Goal: Task Accomplishment & Management: Use online tool/utility

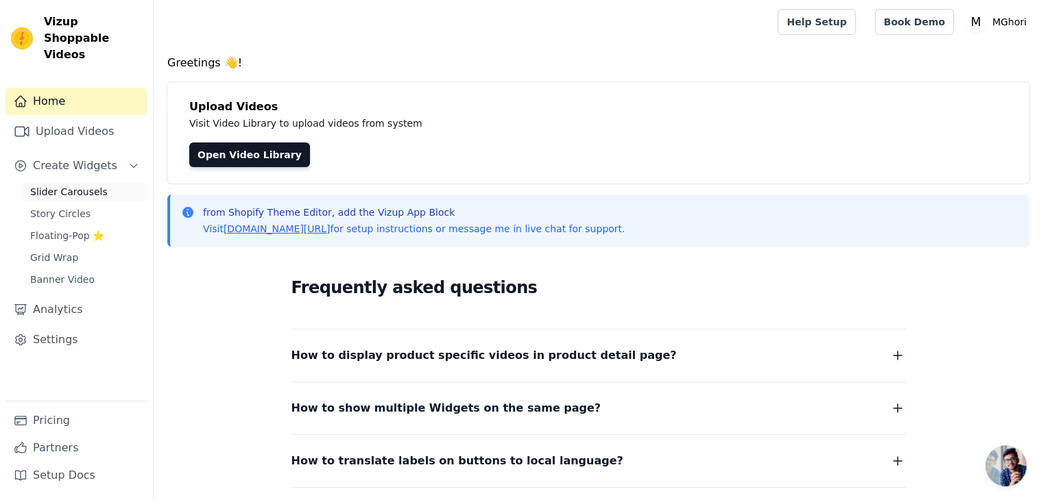
click at [95, 185] on span "Slider Carousels" at bounding box center [68, 192] width 77 height 14
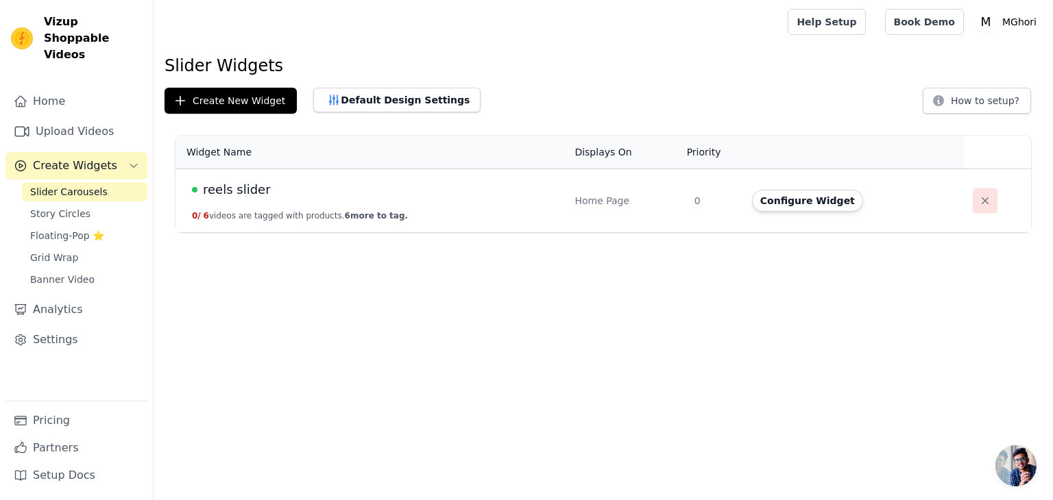
click at [973, 207] on button "button" at bounding box center [985, 201] width 25 height 25
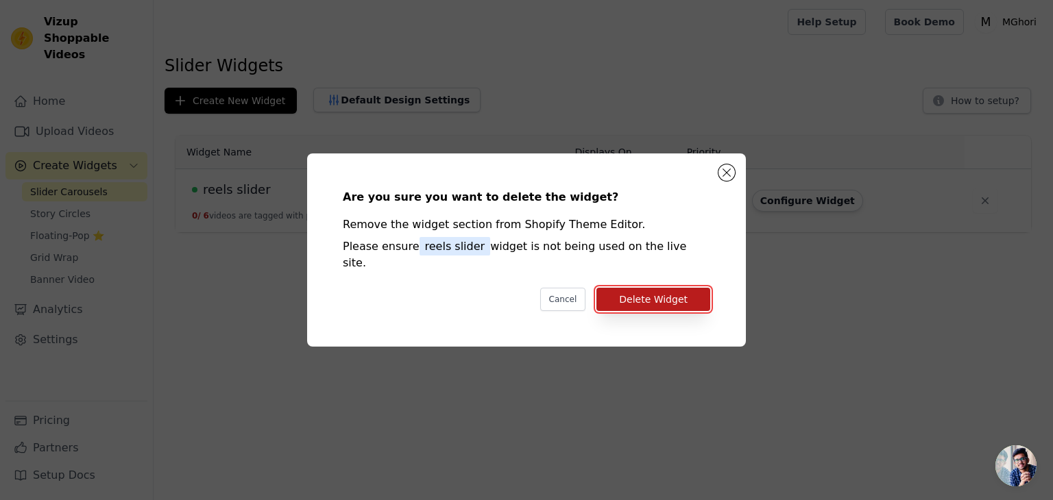
click at [697, 288] on button "Delete Widget" at bounding box center [653, 299] width 114 height 23
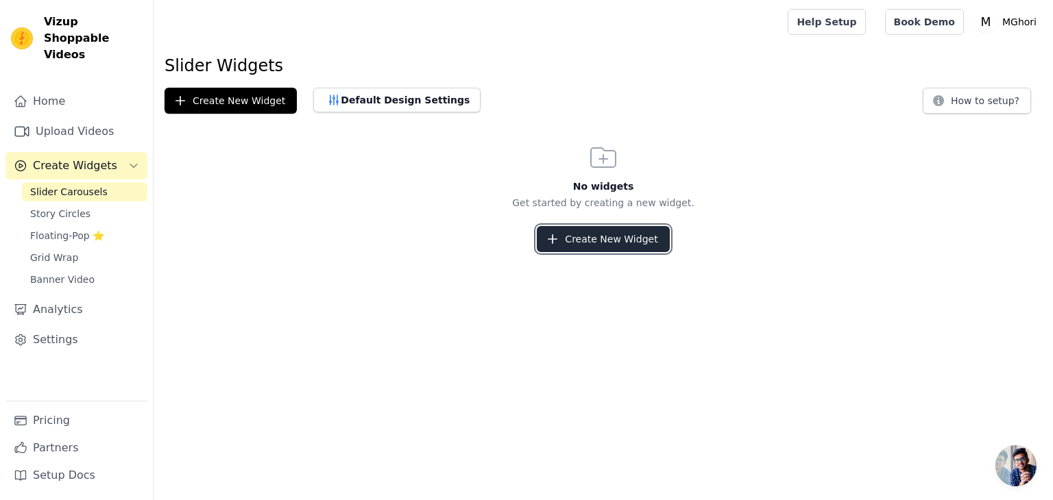
click at [602, 242] on button "Create New Widget" at bounding box center [603, 239] width 132 height 26
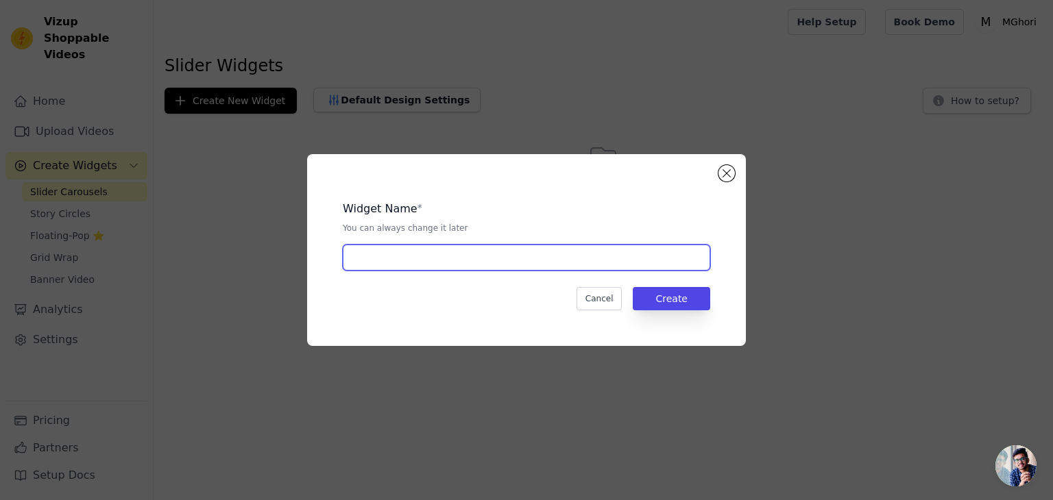
click at [513, 260] on input "text" at bounding box center [526, 258] width 367 height 26
type input "reels slider"
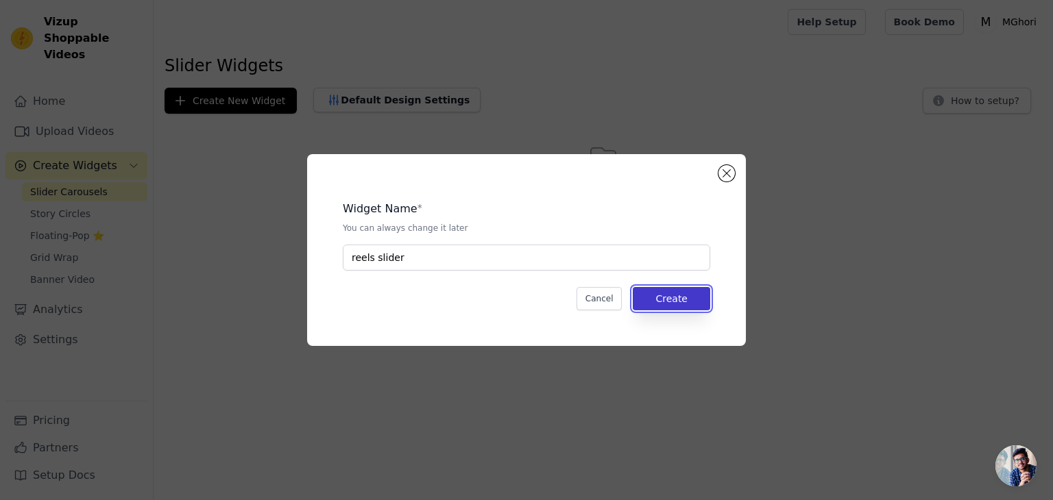
click at [675, 293] on button "Create" at bounding box center [671, 298] width 77 height 23
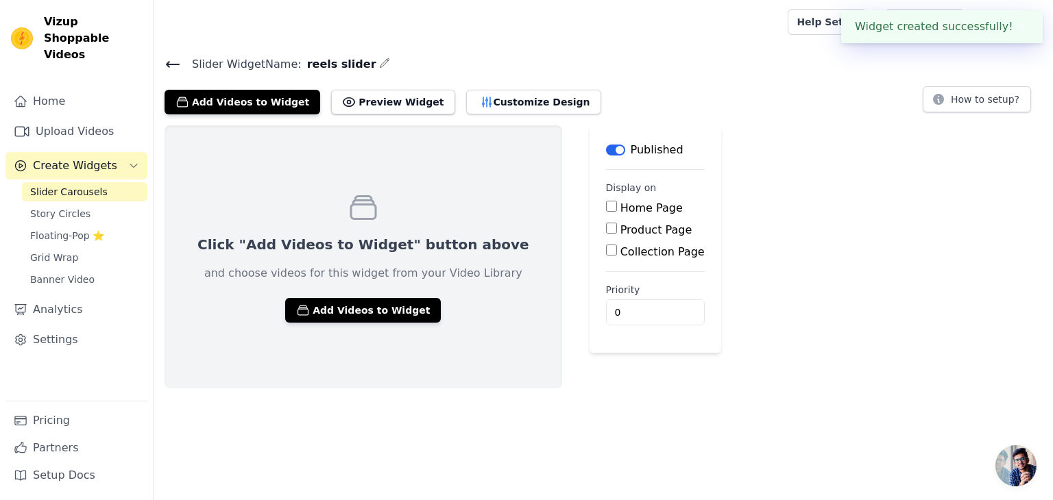
click at [606, 202] on input "Home Page" at bounding box center [611, 206] width 11 height 11
checkbox input "true"
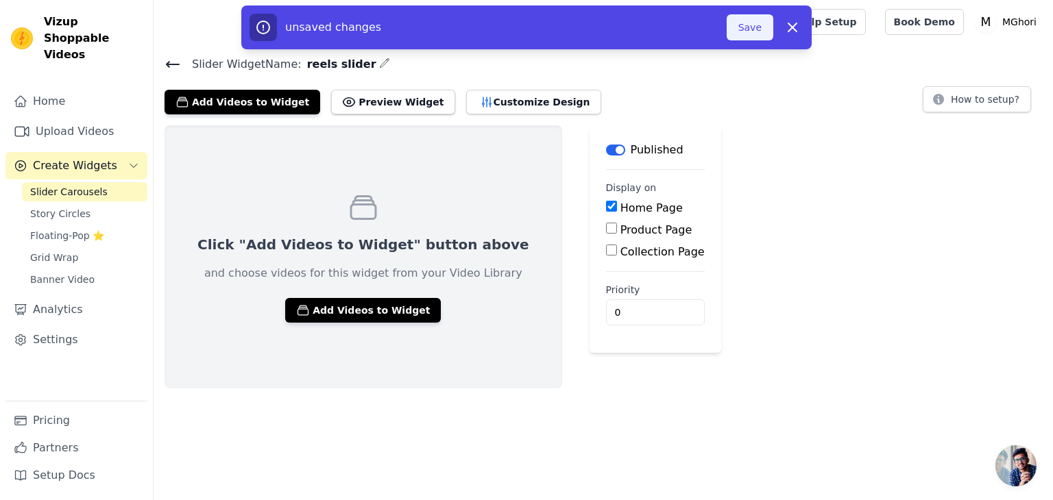
click at [751, 30] on button "Save" at bounding box center [750, 27] width 47 height 26
